Goal: Use online tool/utility

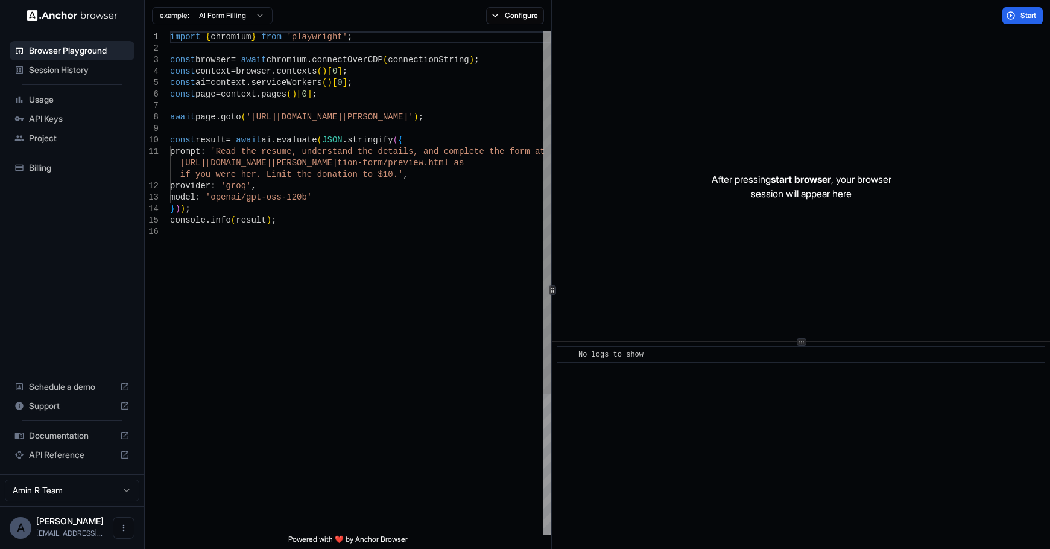
click at [327, 87] on div "import { chromium } from 'playwright' ; const browser = await chromium . connec…" at bounding box center [360, 380] width 381 height 698
click at [40, 138] on span "Project" at bounding box center [79, 138] width 101 height 12
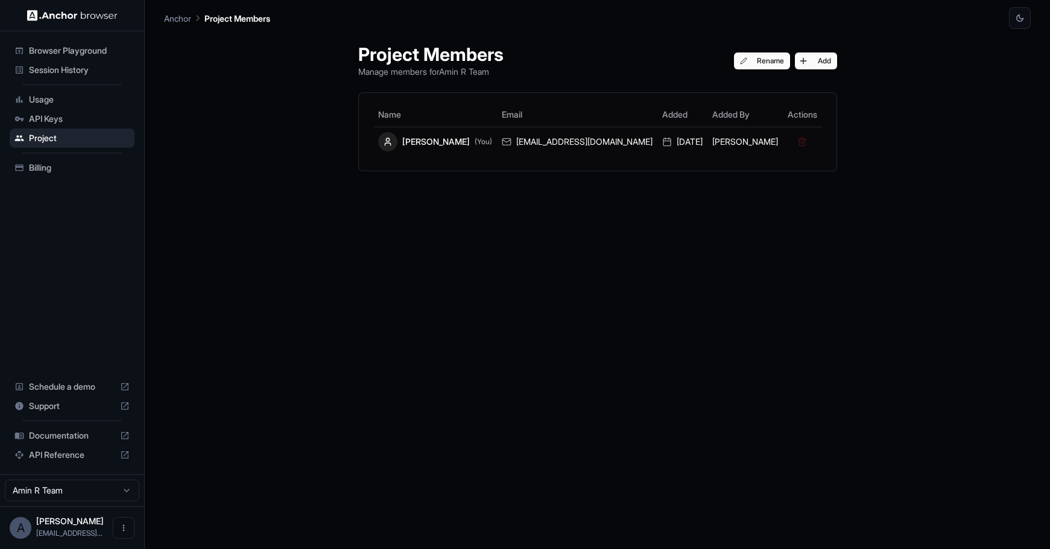
click at [48, 171] on span "Billing" at bounding box center [79, 168] width 101 height 12
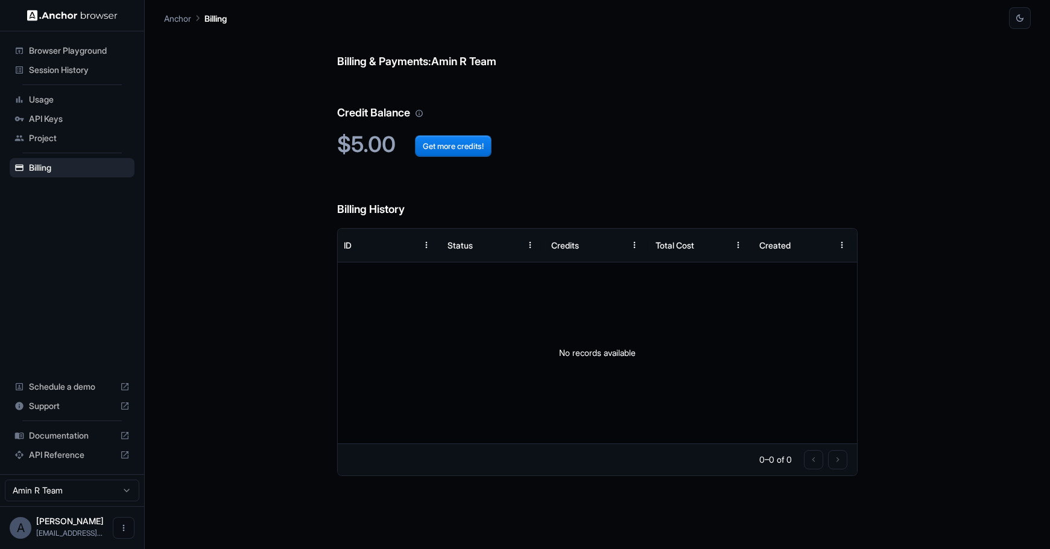
click at [48, 48] on span "Browser Playground" at bounding box center [79, 51] width 101 height 12
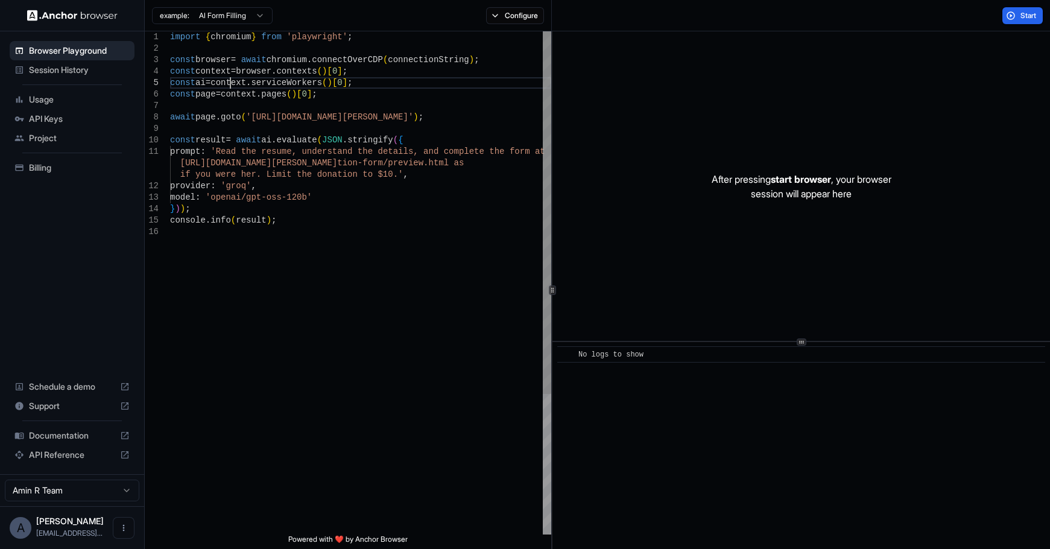
click at [231, 86] on div "import { chromium } from 'playwright' ; const browser = await chromium . connec…" at bounding box center [360, 380] width 381 height 698
click at [193, 57] on div "import { chromium } from 'playwright' ; const browser = await chromium . connec…" at bounding box center [360, 380] width 381 height 698
click at [303, 58] on div "import { chromium } from 'playwright' ; const browser = await chromium . connec…" at bounding box center [360, 380] width 381 height 698
click at [312, 115] on div "import { chromium } from 'playwright' ; const browser = await chromium . connec…" at bounding box center [360, 380] width 381 height 698
click at [769, 156] on div "After pressing start browser , your browser session will appear here" at bounding box center [800, 185] width 497 height 309
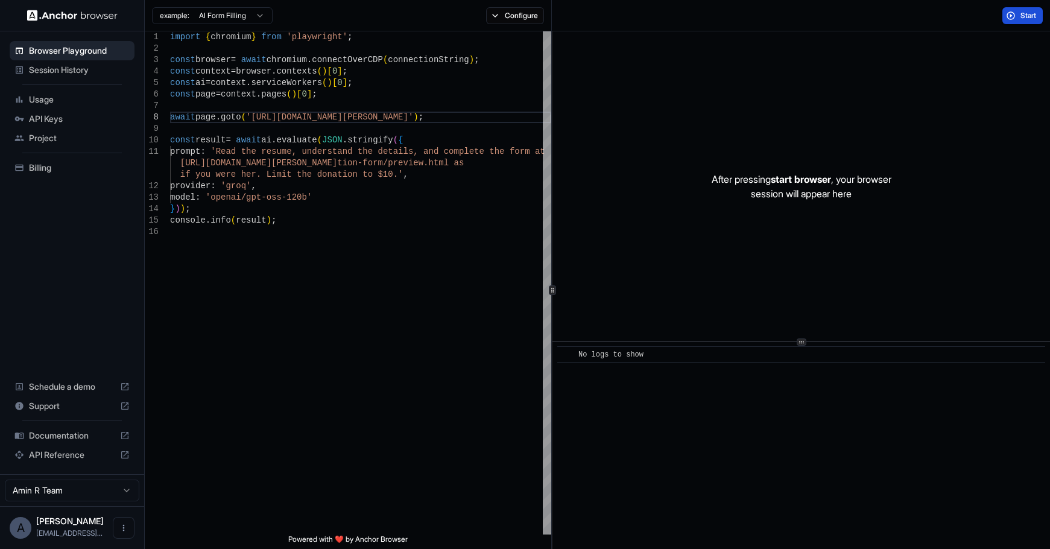
click at [1016, 18] on button "Start" at bounding box center [1022, 15] width 40 height 17
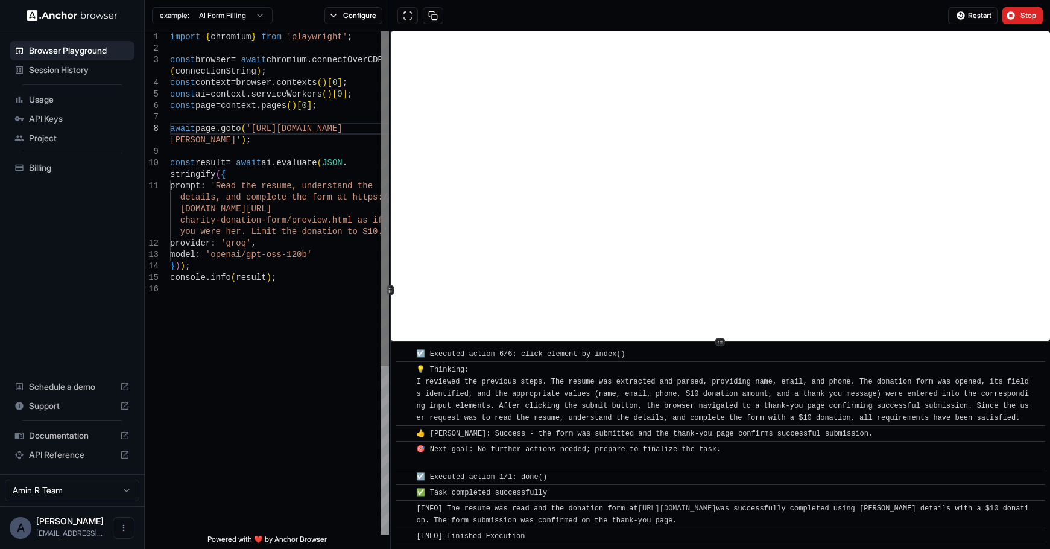
scroll to position [504, 0]
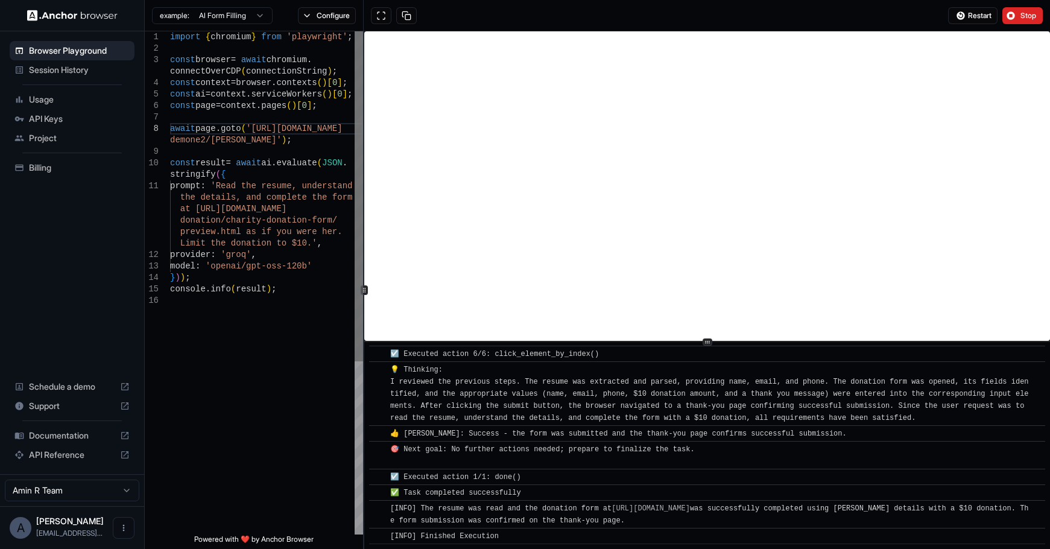
click at [362, 128] on div "1 2 3 4 5 6 7 8 9 10 11 12 13 14 15 16 import { chromium } from 'playwright' ; …" at bounding box center [597, 289] width 905 height 517
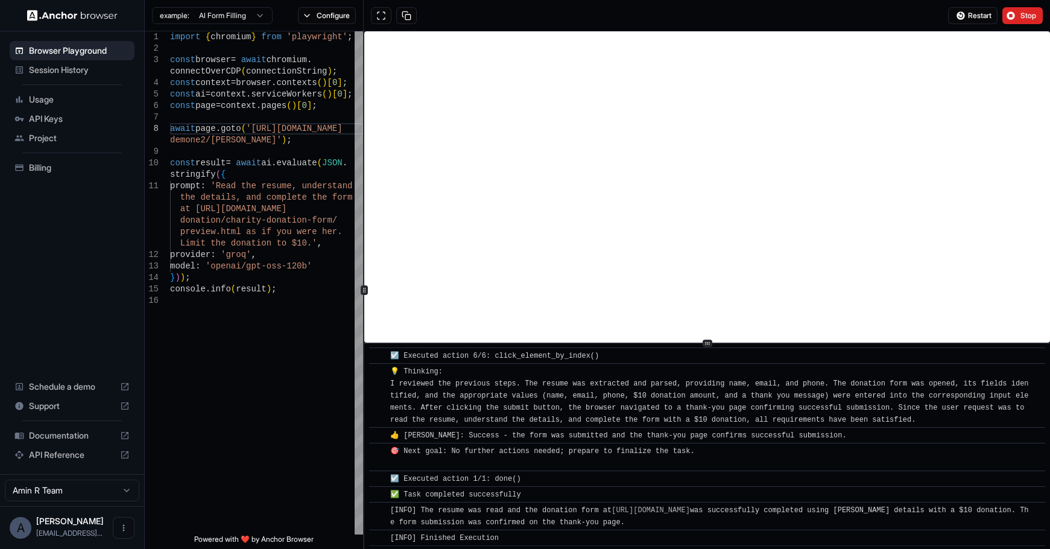
scroll to position [540, 0]
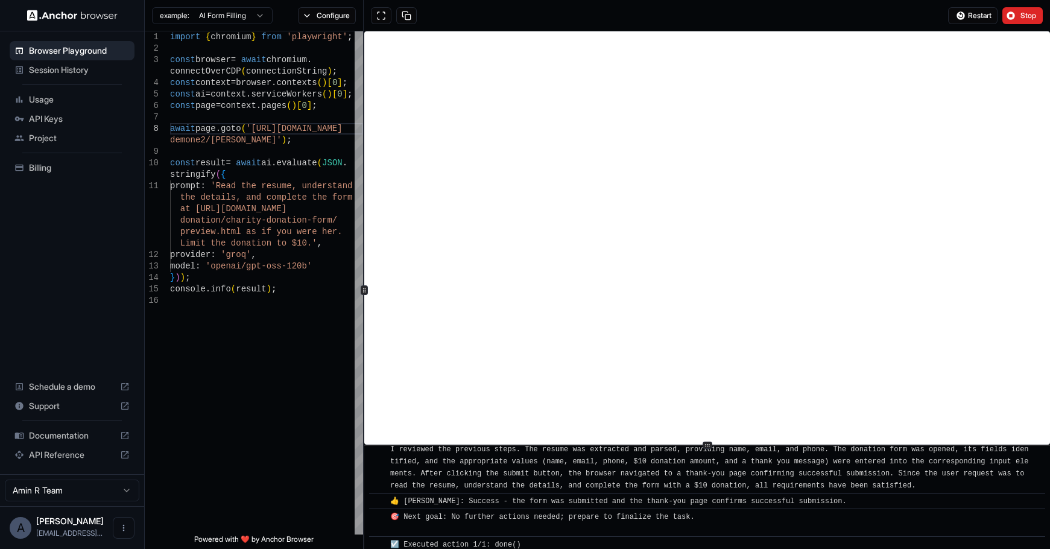
click at [690, 461] on div "​ [INFO] Started Execution ​ 🚀 Starting task: Read the resume, understand the d…" at bounding box center [707, 289] width 686 height 517
type textarea "**********"
click at [244, 59] on div "import { chromium } from 'playwright' ; const browser = await chromium . connec…" at bounding box center [266, 414] width 193 height 766
click at [297, 64] on div "import { chromium } from 'playwright' ; const browser = await chromium . connec…" at bounding box center [266, 414] width 193 height 766
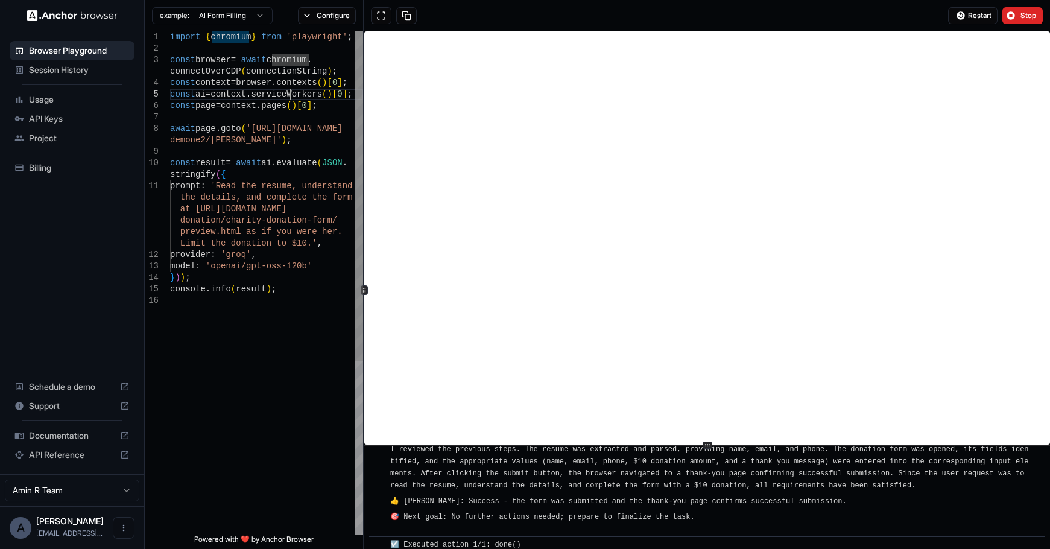
click at [289, 94] on div "import { chromium } from 'playwright' ; const browser = await chromium . connec…" at bounding box center [266, 414] width 193 height 766
click at [327, 73] on div "import { chromium } from 'playwright' ; const browser = await chromium . connec…" at bounding box center [266, 414] width 193 height 766
click at [259, 87] on div "import { chromium } from 'playwright' ; const browser = await chromium . connec…" at bounding box center [266, 414] width 193 height 766
click at [260, 72] on div "import { chromium } from 'playwright' ; const browser = await chromium . connec…" at bounding box center [266, 414] width 193 height 766
click at [289, 97] on div "import { chromium } from 'playwright' ; const browser = await chromium . connec…" at bounding box center [266, 414] width 193 height 766
